Goal: Task Accomplishment & Management: Complete application form

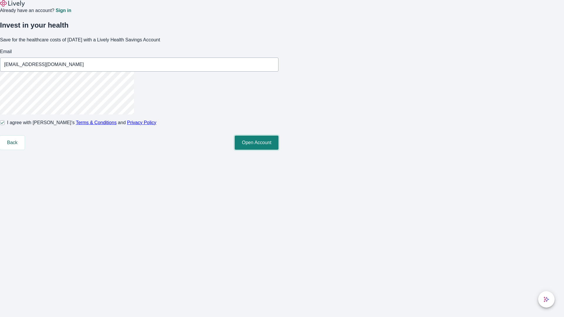
click at [278, 150] on button "Open Account" at bounding box center [257, 143] width 44 height 14
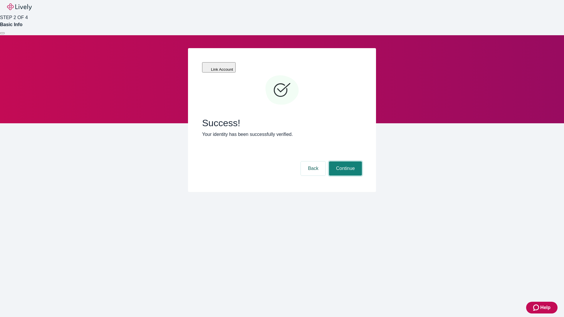
click at [344, 162] on button "Continue" at bounding box center [345, 169] width 33 height 14
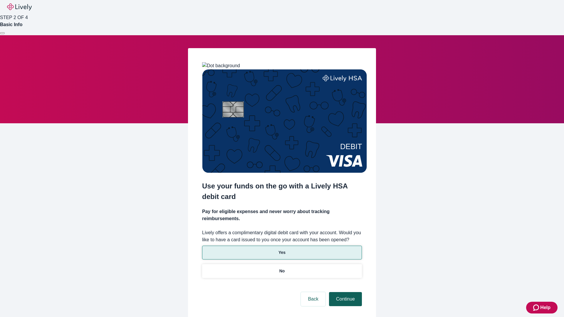
click at [282, 250] on p "Yes" at bounding box center [281, 253] width 7 height 6
click at [344, 292] on button "Continue" at bounding box center [345, 299] width 33 height 14
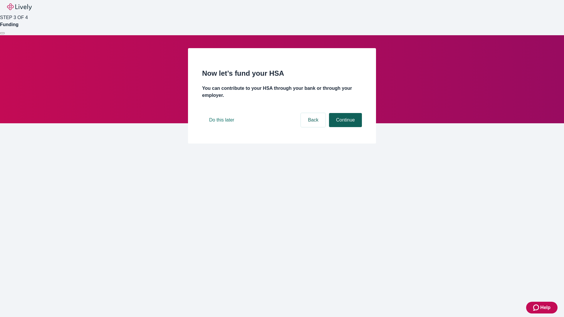
click at [344, 127] on button "Continue" at bounding box center [345, 120] width 33 height 14
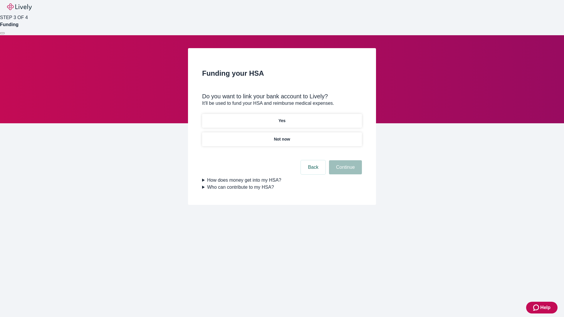
click at [282, 136] on p "Not now" at bounding box center [282, 139] width 16 height 6
click at [344, 171] on button "Continue" at bounding box center [345, 167] width 33 height 14
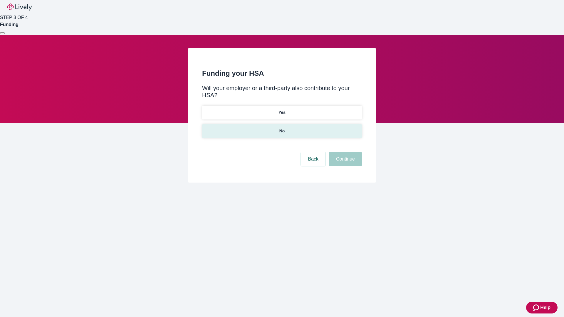
click at [282, 128] on p "No" at bounding box center [282, 131] width 6 height 6
click at [344, 152] on button "Continue" at bounding box center [345, 159] width 33 height 14
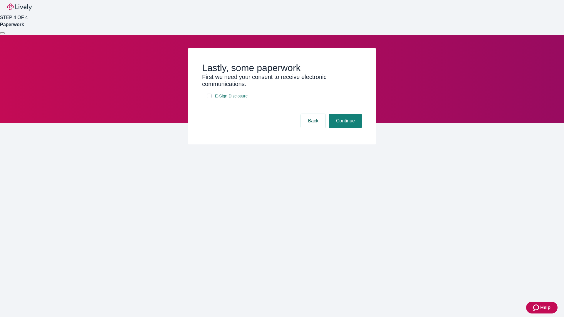
click at [209, 98] on input "E-Sign Disclosure" at bounding box center [209, 96] width 5 height 5
checkbox input "true"
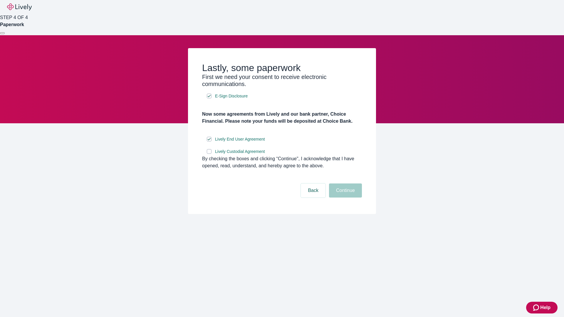
click at [209, 154] on input "Lively Custodial Agreement" at bounding box center [209, 151] width 5 height 5
checkbox input "true"
click at [344, 198] on button "Continue" at bounding box center [345, 191] width 33 height 14
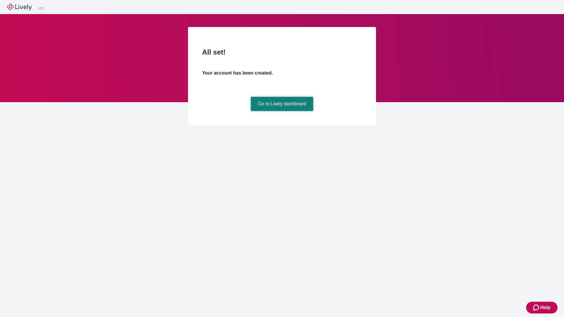
click at [282, 111] on link "Go to Lively dashboard" at bounding box center [282, 104] width 63 height 14
